Goal: Information Seeking & Learning: Learn about a topic

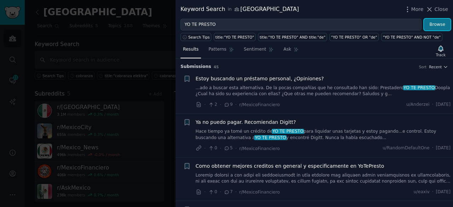
click at [447, 27] on button "Browse" at bounding box center [437, 25] width 27 height 12
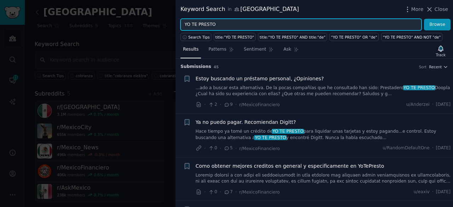
click at [225, 21] on input "YO TE PRESTO" at bounding box center [301, 25] width 241 height 12
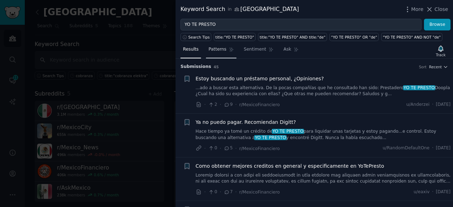
click at [220, 56] on link "Patterns" at bounding box center [221, 51] width 30 height 15
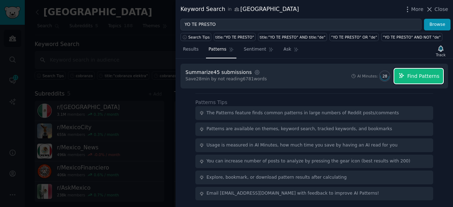
click at [416, 79] on span "Find Patterns" at bounding box center [424, 76] width 32 height 7
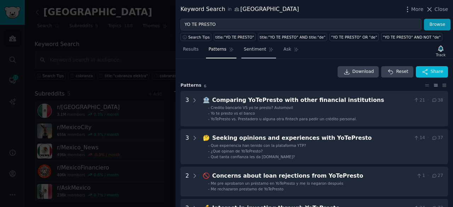
click at [253, 51] on span "Sentiment" at bounding box center [255, 49] width 22 height 6
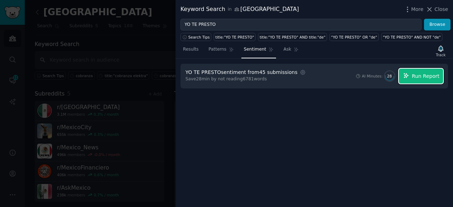
click at [418, 77] on span "Run Report" at bounding box center [426, 76] width 28 height 7
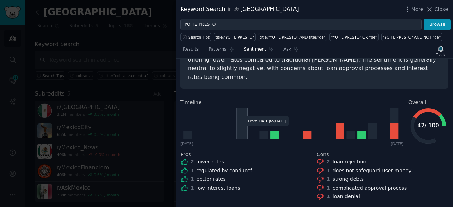
scroll to position [71, 0]
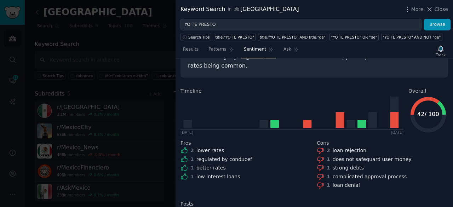
click at [426, 97] on icon at bounding box center [425, 106] width 29 height 18
click at [408, 10] on icon "button" at bounding box center [407, 9] width 7 height 7
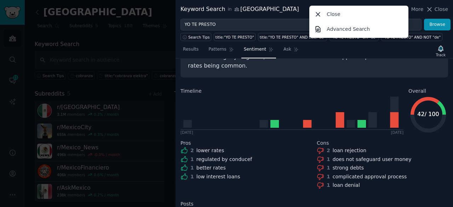
click at [272, 8] on div "Keyword Search in [GEOGRAPHIC_DATA] More Close Advanced Search Close" at bounding box center [315, 9] width 268 height 9
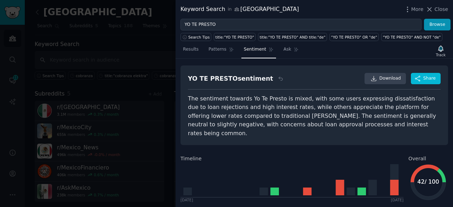
scroll to position [0, 0]
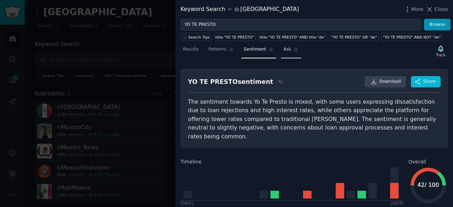
click at [284, 50] on span "Ask" at bounding box center [288, 49] width 8 height 6
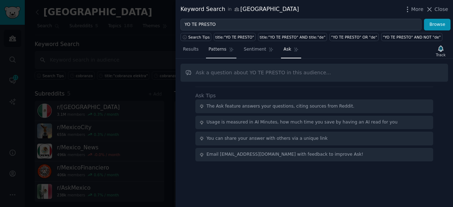
click at [217, 51] on span "Patterns" at bounding box center [218, 49] width 18 height 6
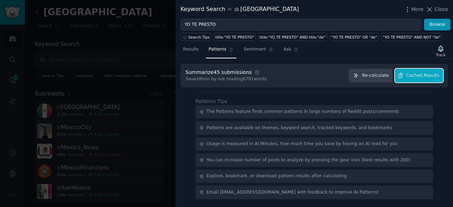
click at [427, 76] on span "Cached Results" at bounding box center [423, 76] width 33 height 6
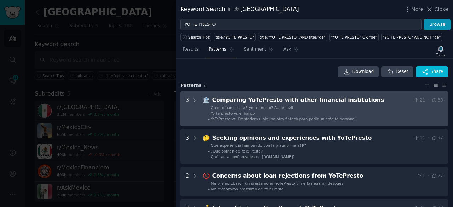
click at [283, 112] on li "- Yo te presto vs el banco" at bounding box center [325, 113] width 235 height 5
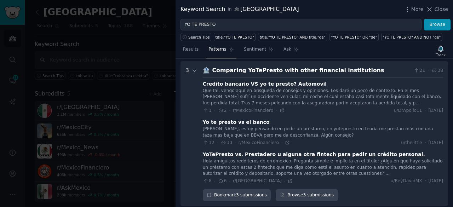
scroll to position [32, 0]
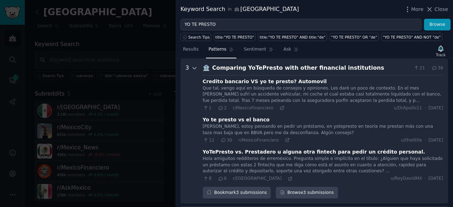
click at [193, 65] on icon at bounding box center [195, 68] width 6 height 6
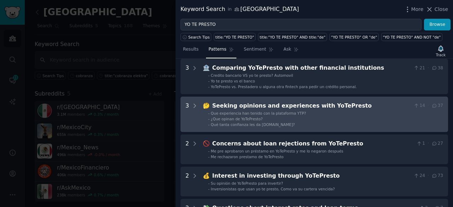
click at [242, 114] on span "Que experiencia han tenido con la plataforma YTP?" at bounding box center [258, 113] width 95 height 4
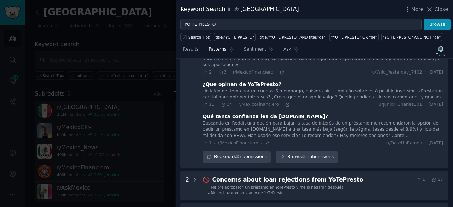
scroll to position [70, 0]
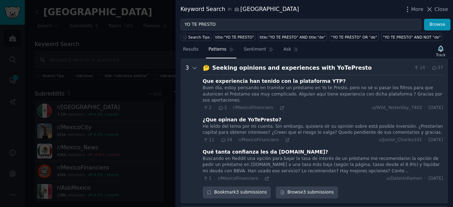
click at [224, 137] on span "34" at bounding box center [227, 140] width 12 height 6
click at [246, 116] on div "¿Que opinan de YoTePresto?" at bounding box center [242, 119] width 79 height 7
click at [285, 138] on icon at bounding box center [287, 140] width 5 height 5
click at [188, 71] on div "3" at bounding box center [192, 131] width 12 height 135
click at [192, 67] on icon at bounding box center [195, 68] width 6 height 6
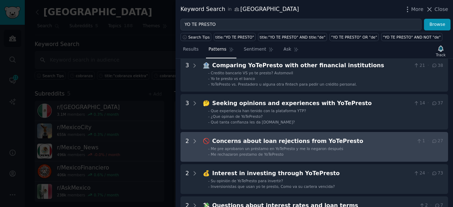
scroll to position [0, 0]
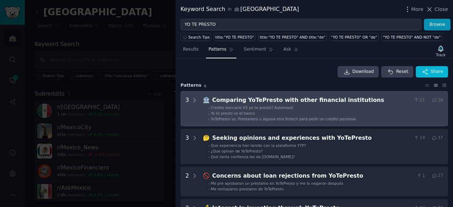
click at [198, 101] on institutions "3 🏦 Comparing YoTePresto with other financial institutions 21 · 38 - Credito ba…" at bounding box center [315, 108] width 268 height 35
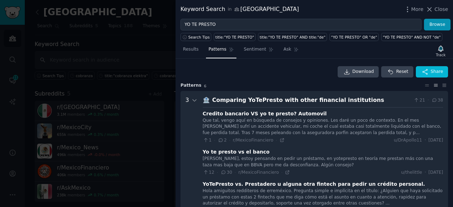
scroll to position [32, 0]
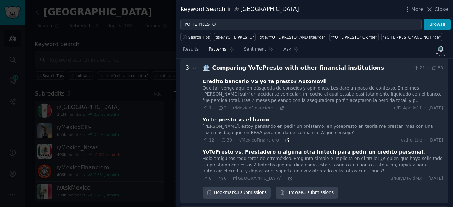
click at [285, 138] on icon at bounding box center [287, 140] width 5 height 5
